Goal: Information Seeking & Learning: Learn about a topic

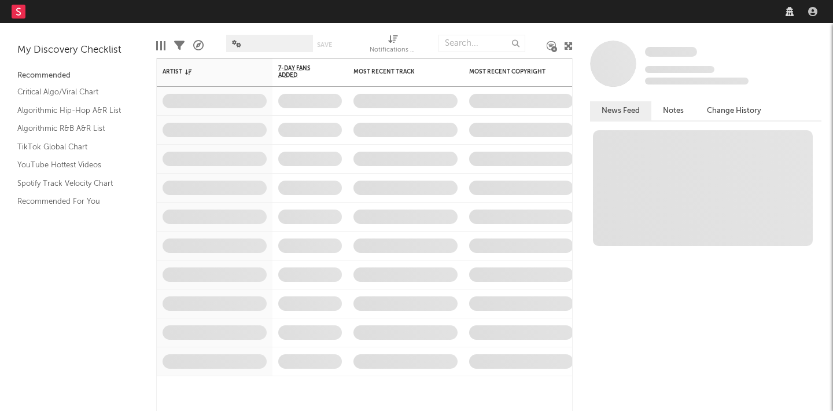
click at [641, 16] on nav "Dashboard Discovery Assistant Charts Leads" at bounding box center [416, 11] width 833 height 23
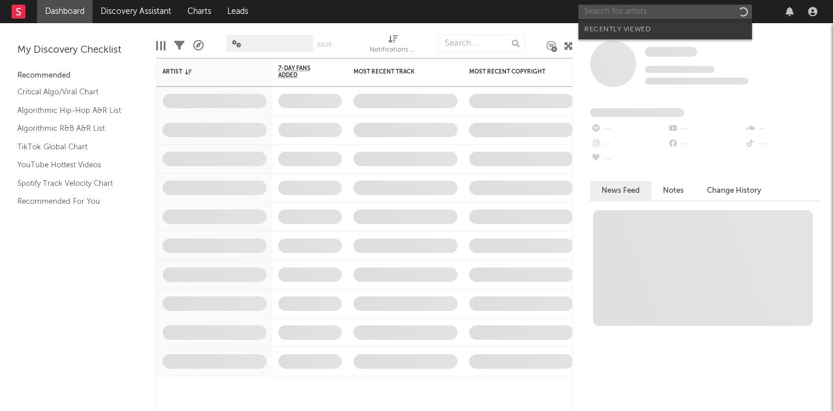
click at [641, 16] on input "text" at bounding box center [664, 12] width 173 height 14
type input "u"
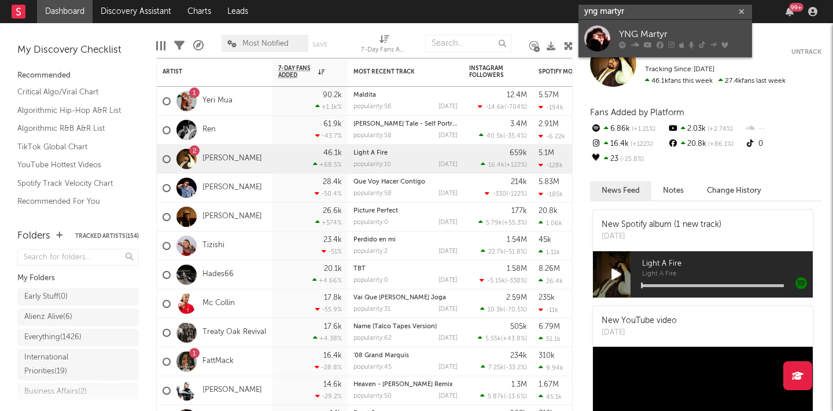
type input "yng martyr"
click at [700, 33] on div "YNG Martyr" at bounding box center [682, 35] width 127 height 14
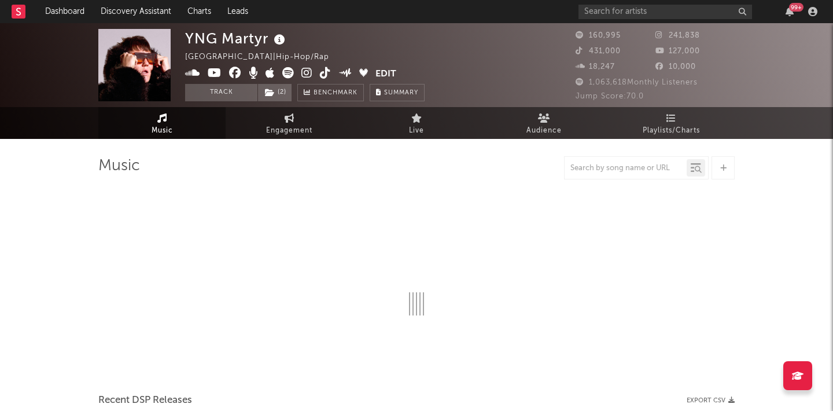
select select "6m"
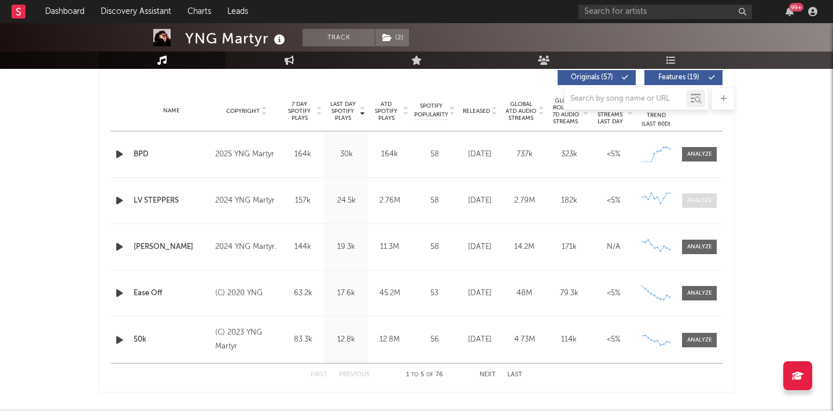
scroll to position [447, 0]
click at [691, 150] on div at bounding box center [699, 153] width 25 height 9
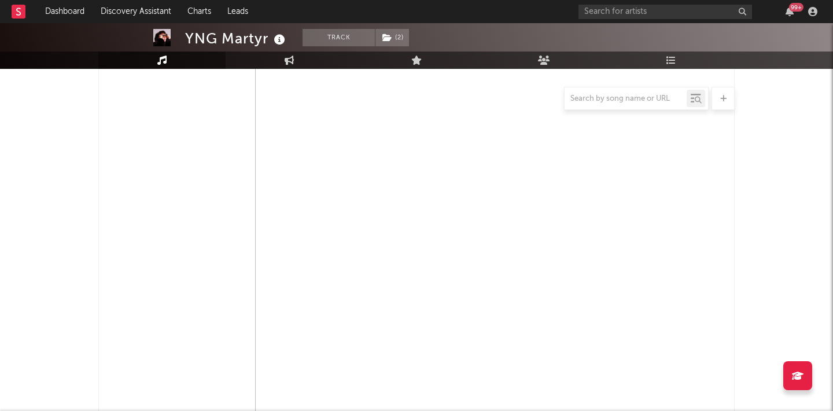
scroll to position [656, 0]
select select "1w"
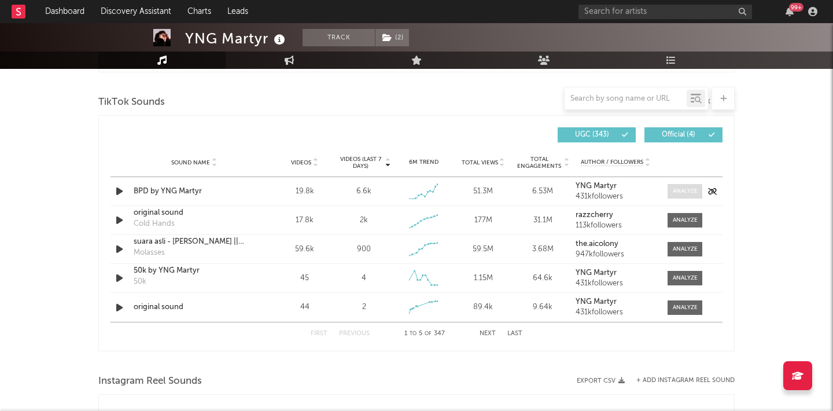
click at [681, 189] on div at bounding box center [685, 191] width 25 height 9
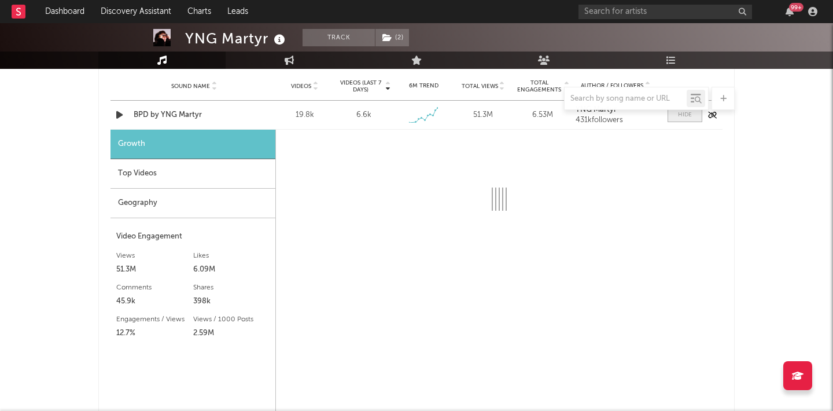
scroll to position [1401, 0]
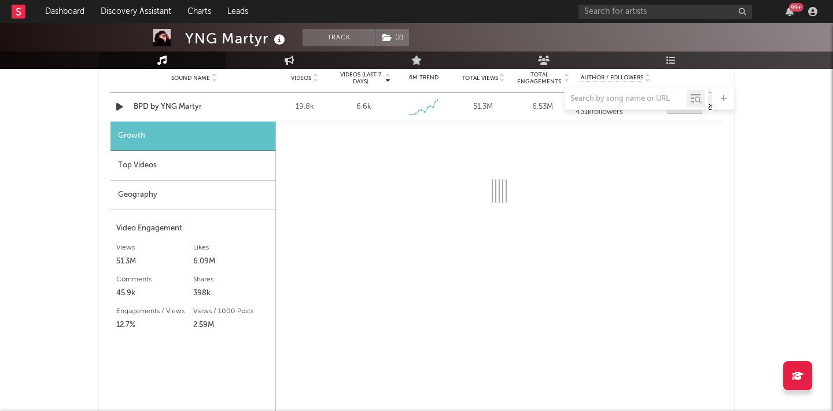
select select "1w"
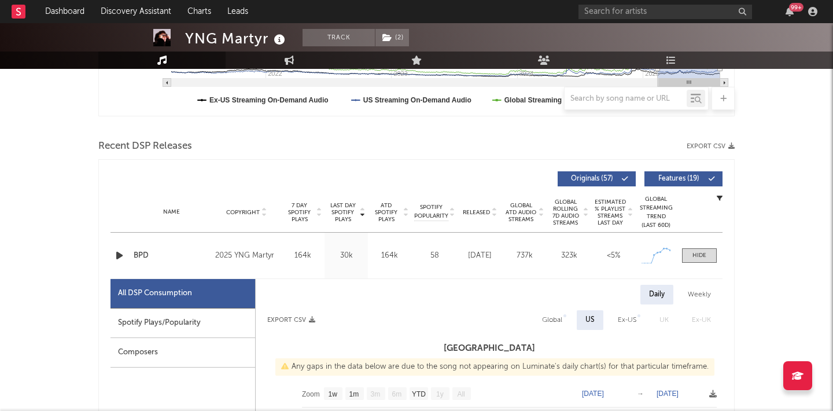
scroll to position [367, 0]
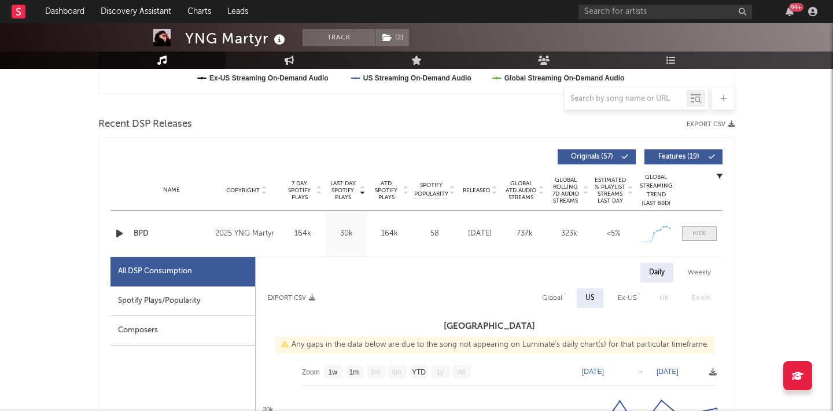
click at [698, 234] on div at bounding box center [699, 233] width 14 height 9
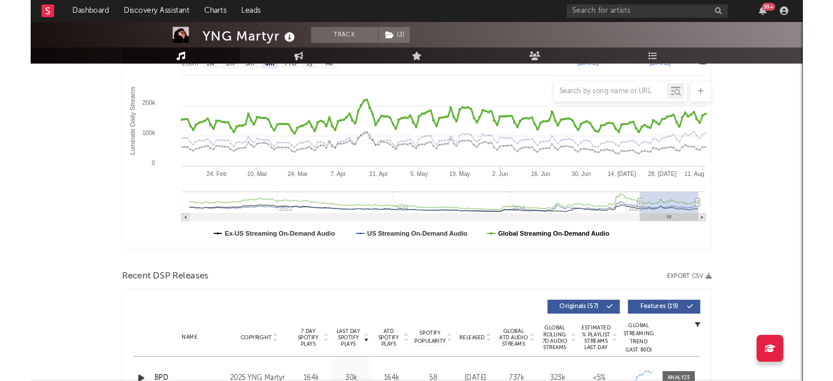
scroll to position [194, 0]
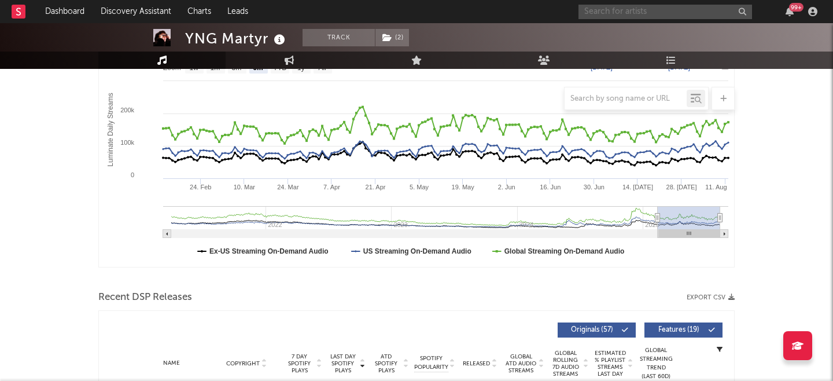
click at [629, 13] on input "text" at bounding box center [664, 12] width 173 height 14
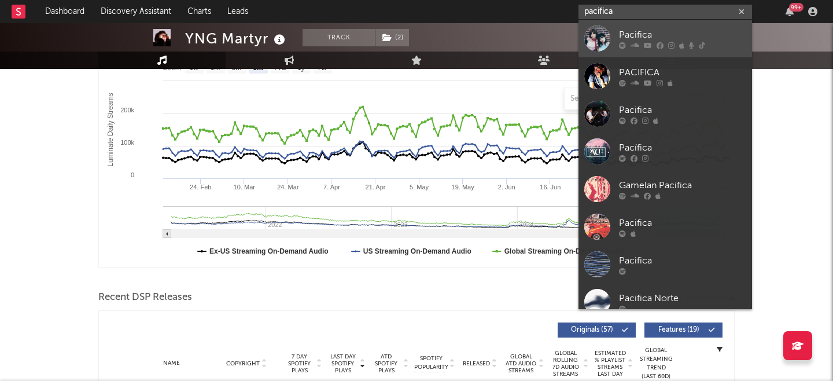
type input "pacifica"
click at [685, 23] on link "Pacifica" at bounding box center [664, 39] width 173 height 38
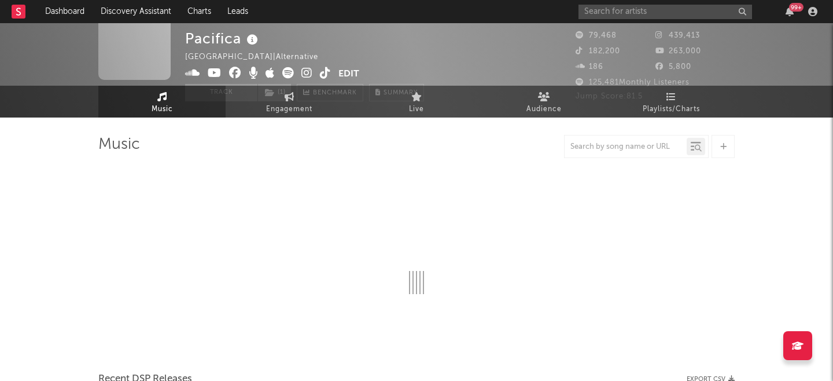
scroll to position [194, 0]
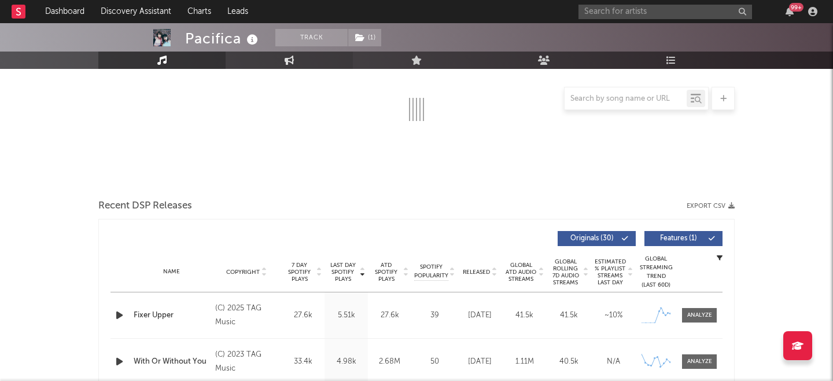
click at [294, 62] on link "Engagement" at bounding box center [289, 59] width 127 height 17
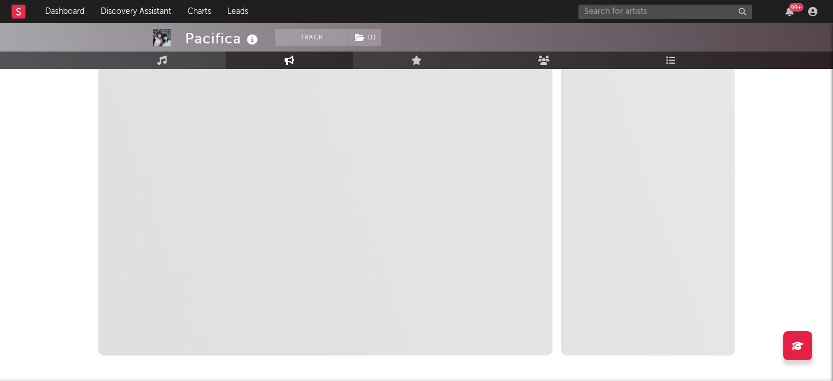
select select "1w"
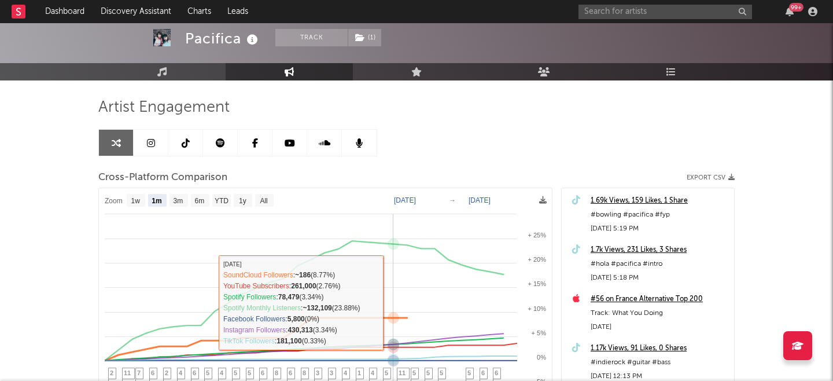
scroll to position [18, 0]
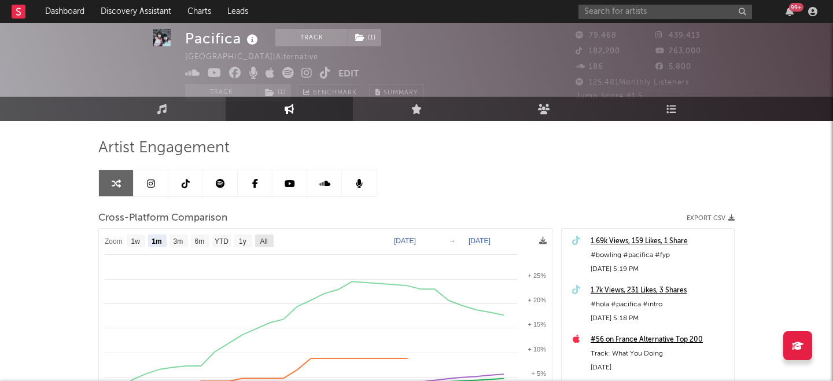
click at [263, 240] on text "All" at bounding box center [264, 241] width 8 height 8
select select "All"
type input "[DATE]"
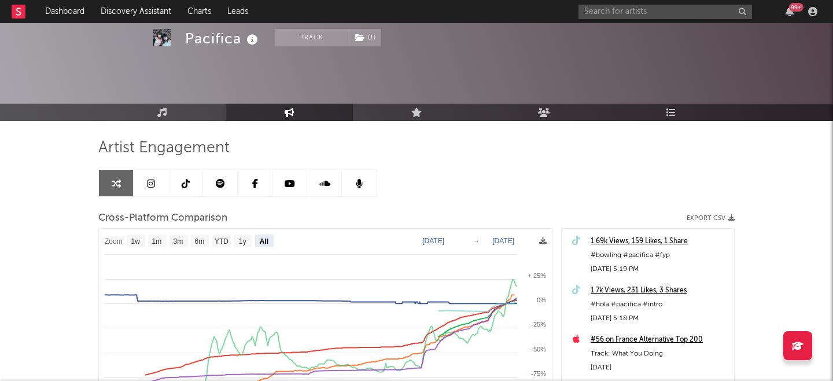
scroll to position [206, 0]
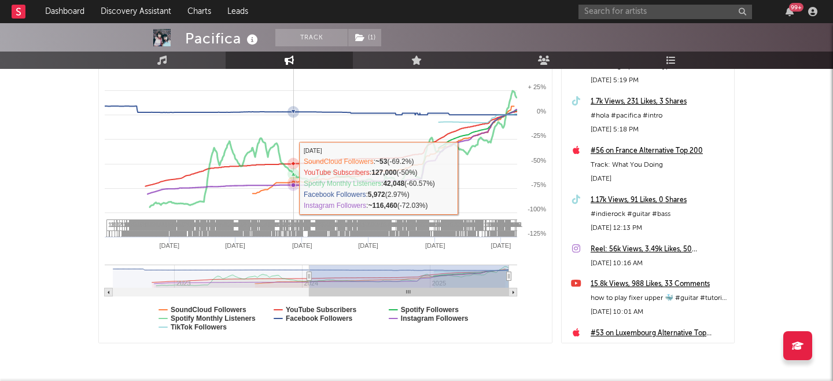
select select "All"
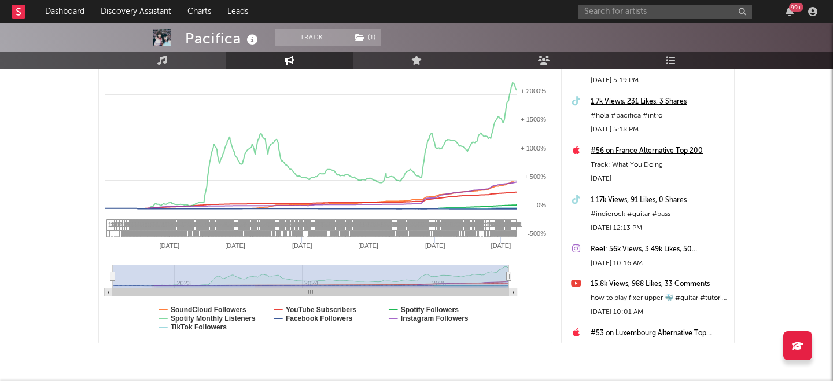
click at [261, 208] on rect at bounding box center [325, 191] width 453 height 302
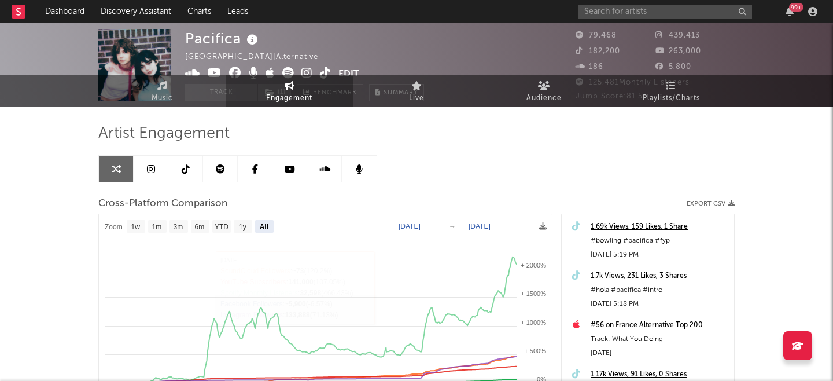
scroll to position [0, 0]
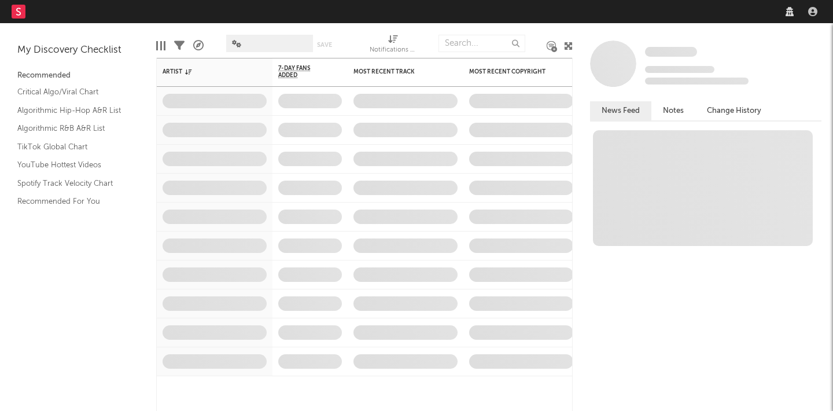
click at [645, 13] on nav "Dashboard Discovery Assistant Charts Leads" at bounding box center [416, 11] width 833 height 23
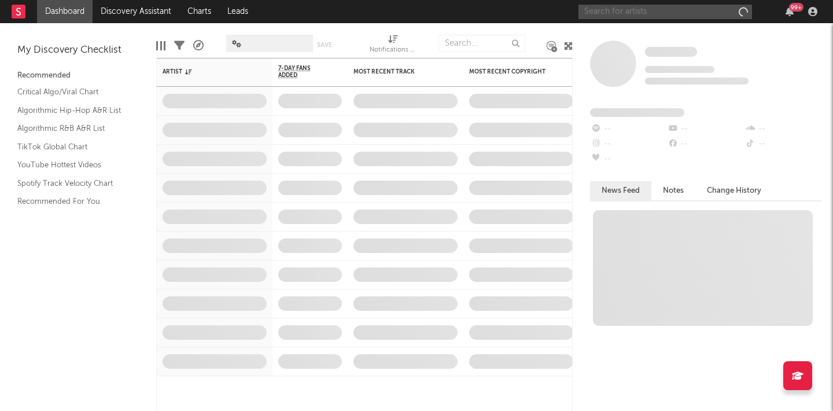
click at [645, 13] on input "text" at bounding box center [664, 12] width 173 height 14
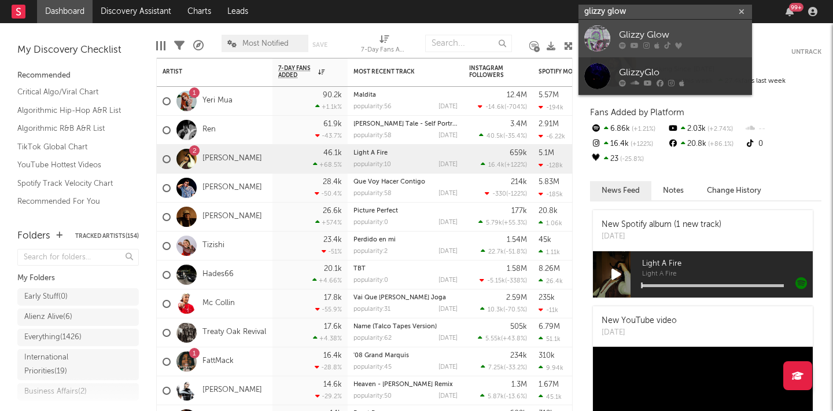
type input "glizzy glow"
click at [648, 32] on div "Glizzy Glow" at bounding box center [682, 35] width 127 height 14
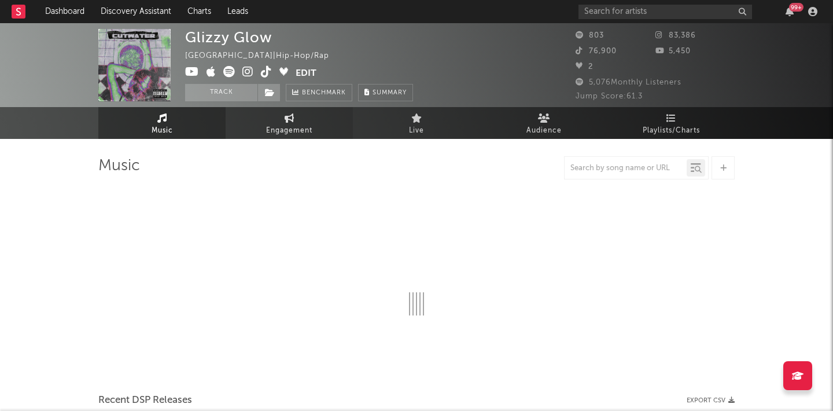
click at [290, 124] on span "Engagement" at bounding box center [289, 131] width 46 height 14
select select "1w"
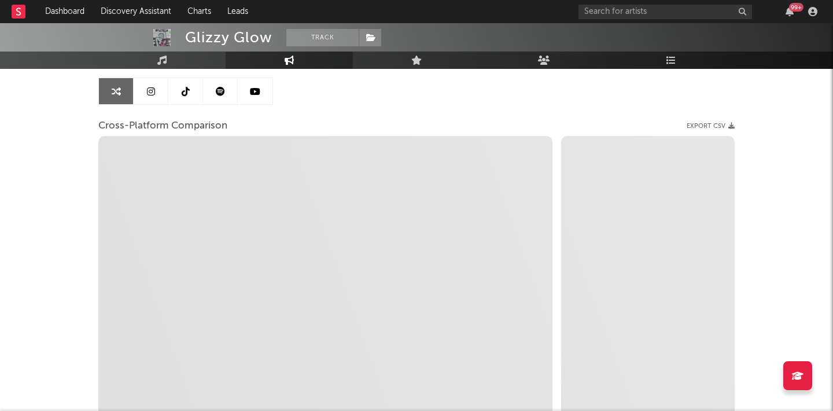
scroll to position [125, 0]
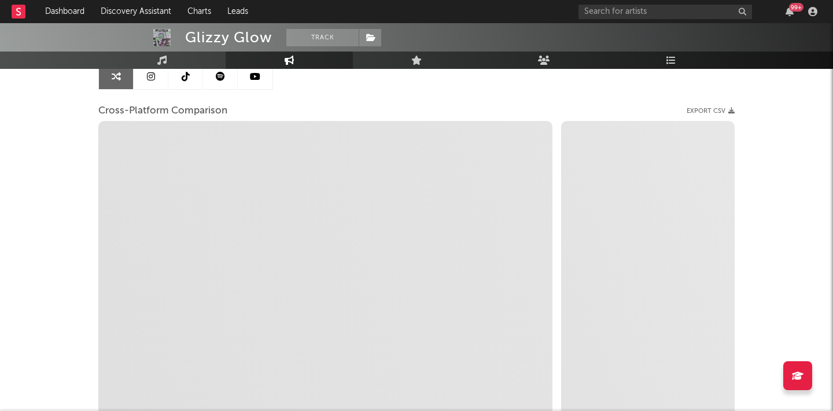
select select "1m"
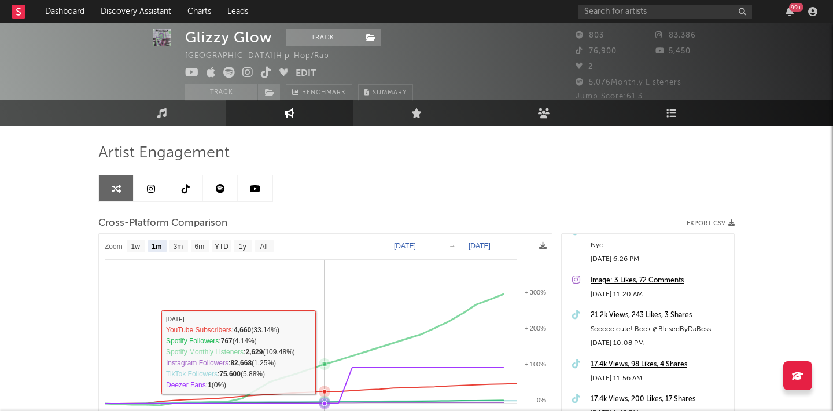
scroll to position [0, 0]
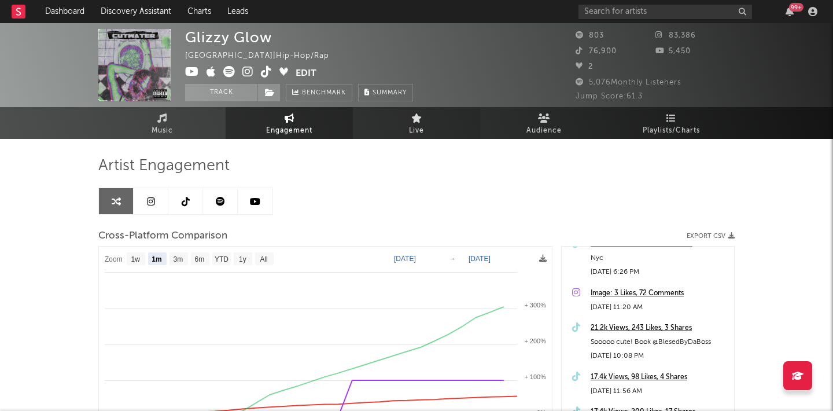
click at [401, 135] on link "Live" at bounding box center [416, 123] width 127 height 32
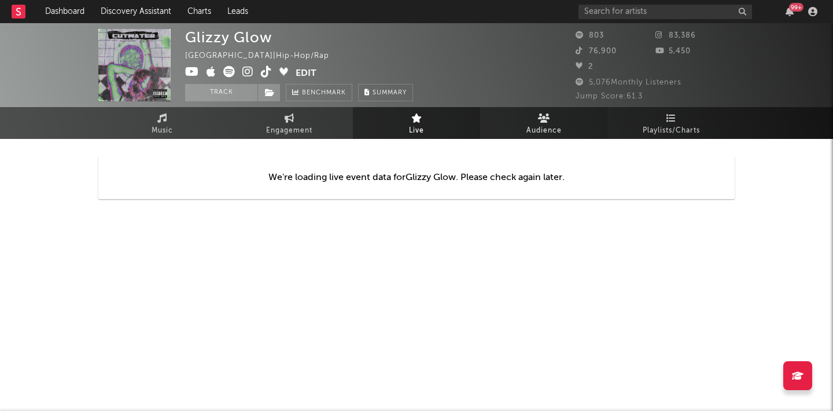
click at [555, 131] on span "Audience" at bounding box center [543, 131] width 35 height 14
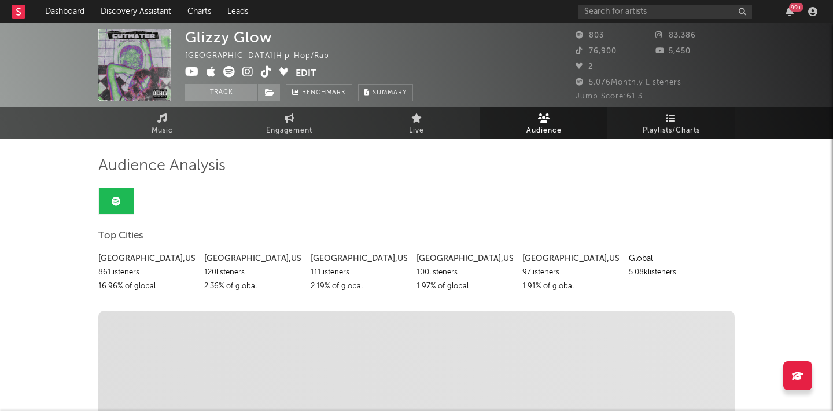
click at [666, 124] on span "Playlists/Charts" at bounding box center [670, 131] width 57 height 14
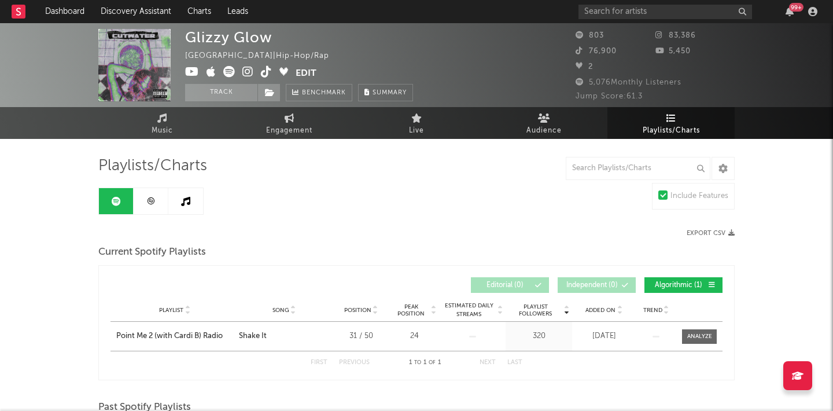
click at [252, 75] on icon at bounding box center [247, 72] width 11 height 12
